Goal: Check status: Check status

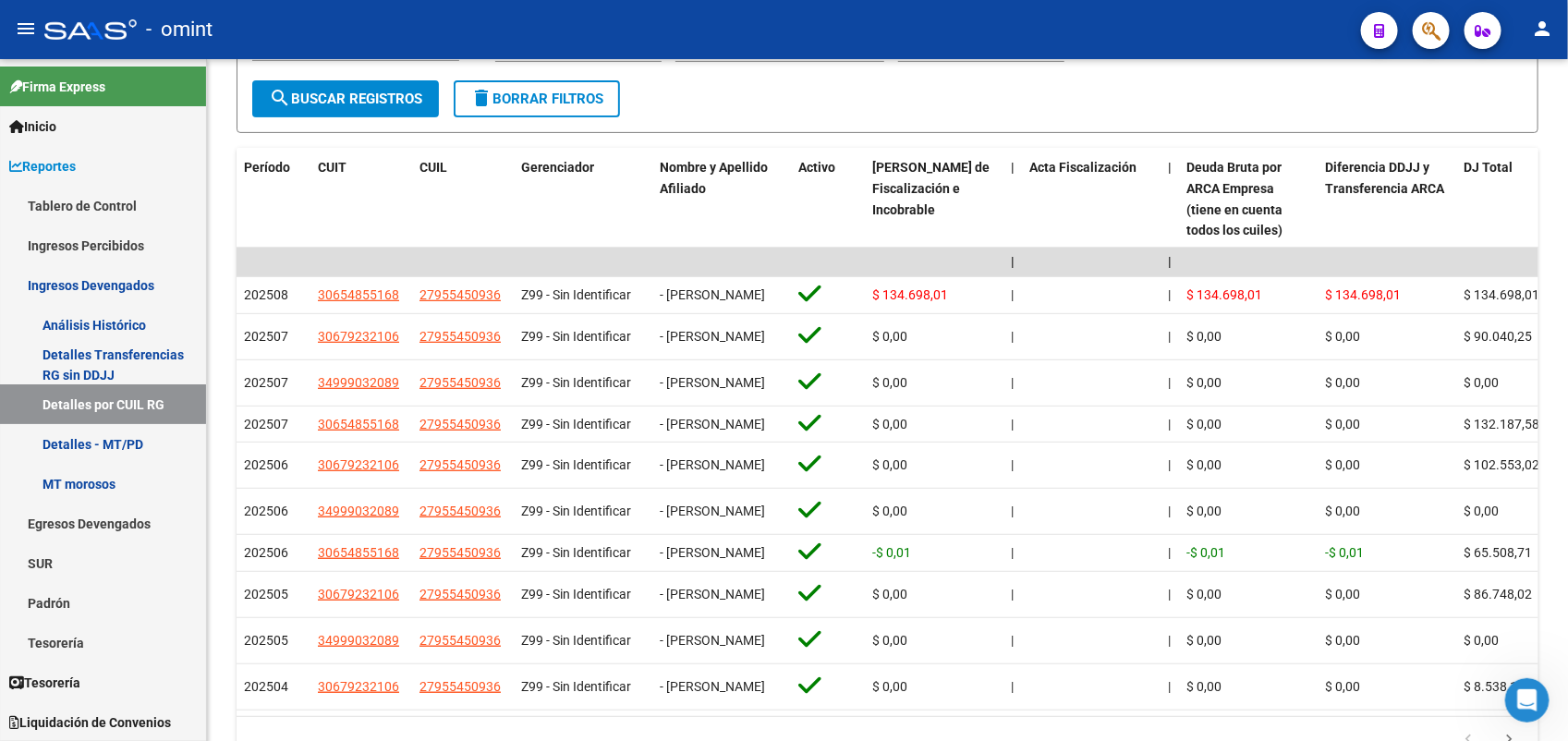
scroll to position [160, 0]
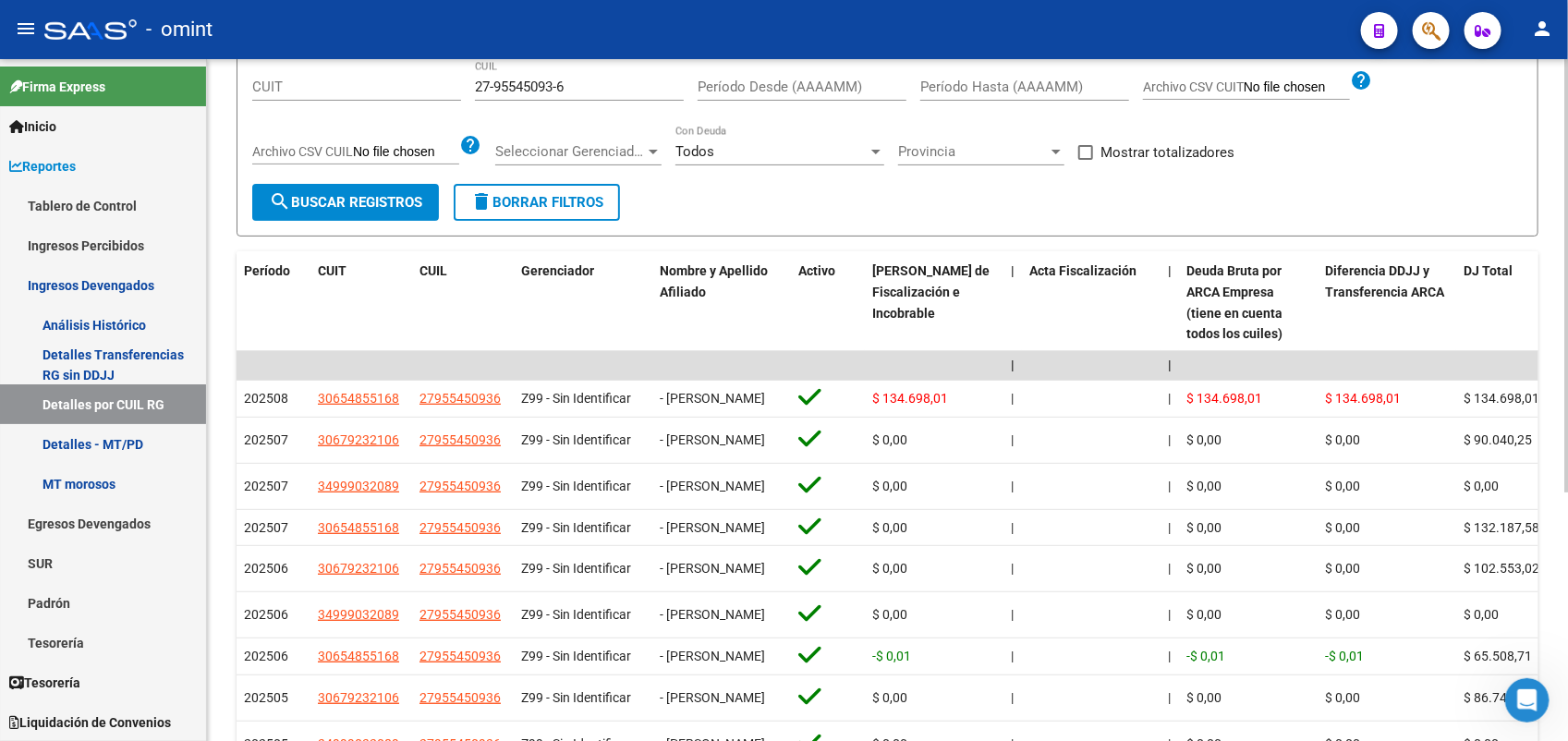
click at [531, 81] on input "27-95545093-6" at bounding box center [580, 86] width 209 height 17
drag, startPoint x: 531, startPoint y: 84, endPoint x: 519, endPoint y: 80, distance: 12.6
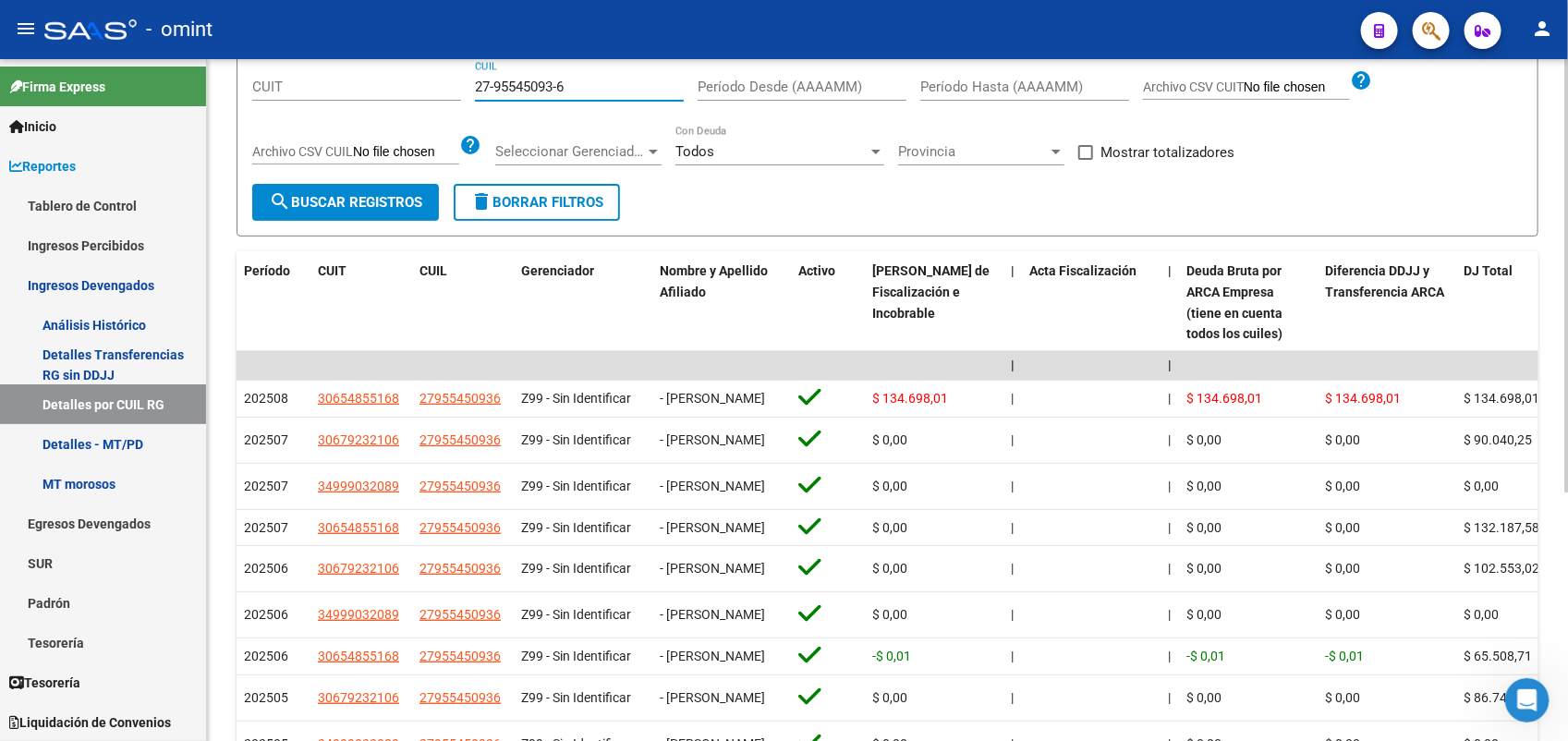
click at [519, 80] on input "27-95545093-6" at bounding box center [580, 86] width 209 height 17
paste input "18394021-5"
type input "27-18394021-5"
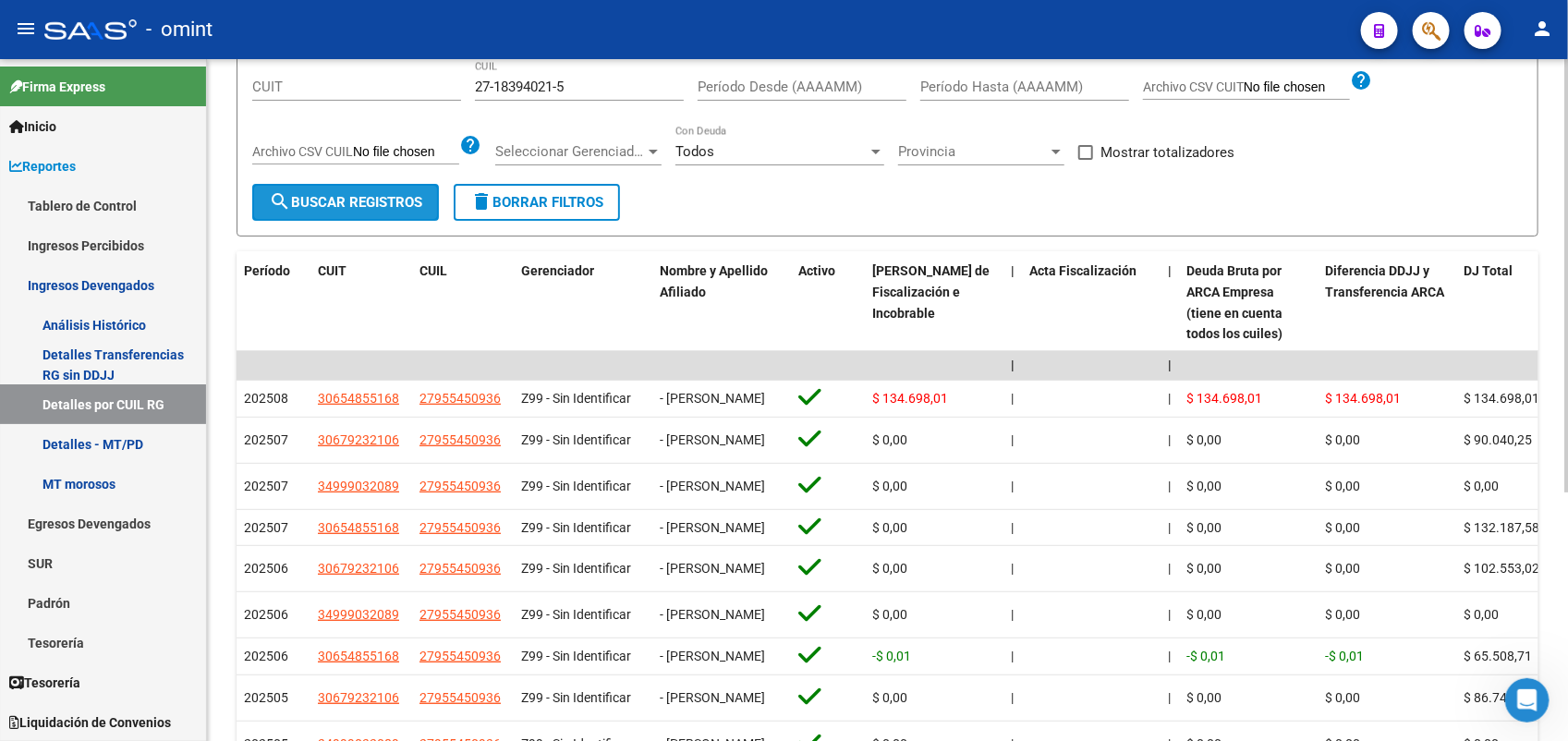
click at [373, 191] on button "search Buscar Registros" at bounding box center [344, 202] width 186 height 37
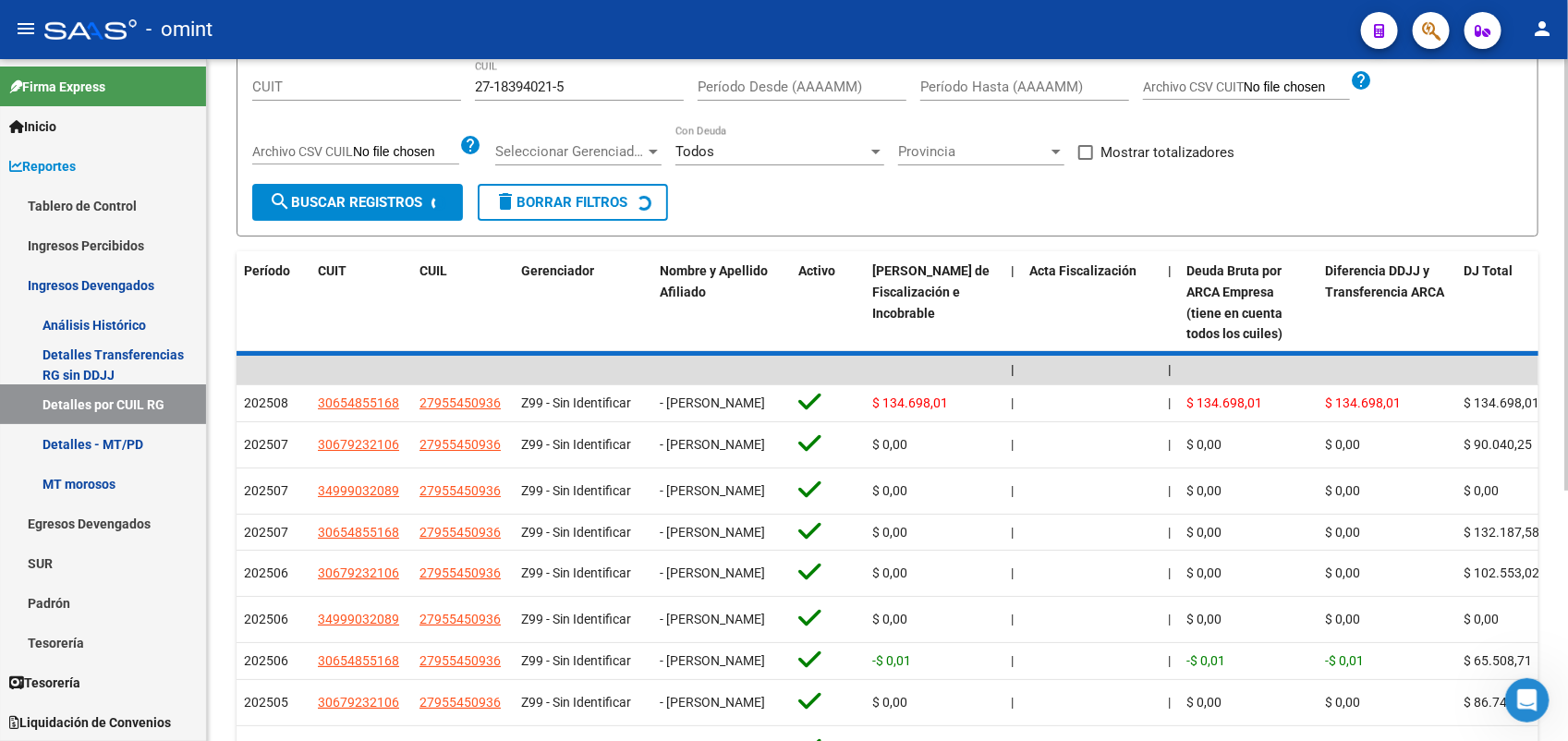
click at [373, 206] on form "Filtros CUIT 27-18394021-5 CUIL Período Desde (AAAAMM) Período Hasta (AAAAMM) A…" at bounding box center [887, 138] width 1302 height 198
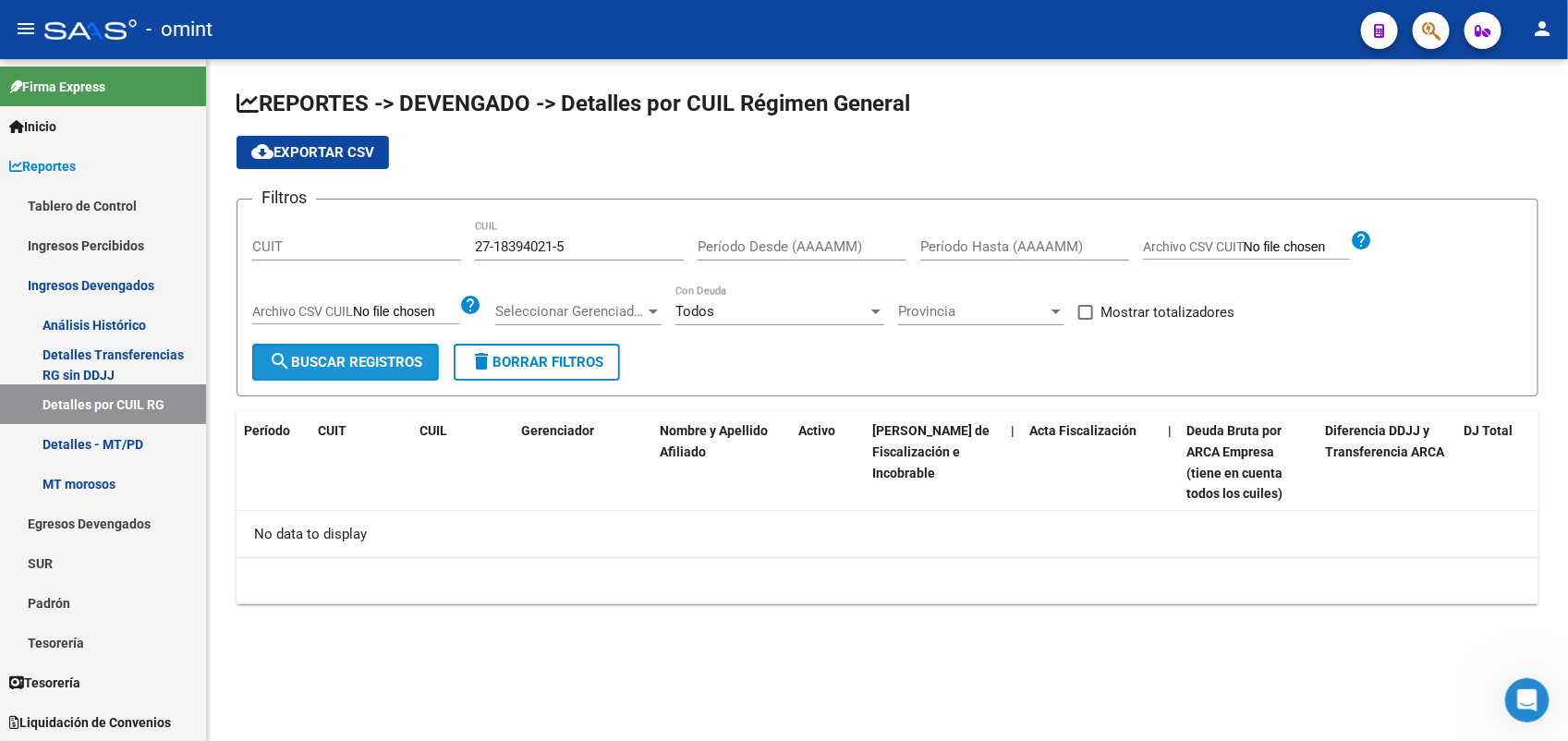
click at [390, 365] on span "search Buscar Registros" at bounding box center [345, 362] width 153 height 17
